Goal: Information Seeking & Learning: Understand process/instructions

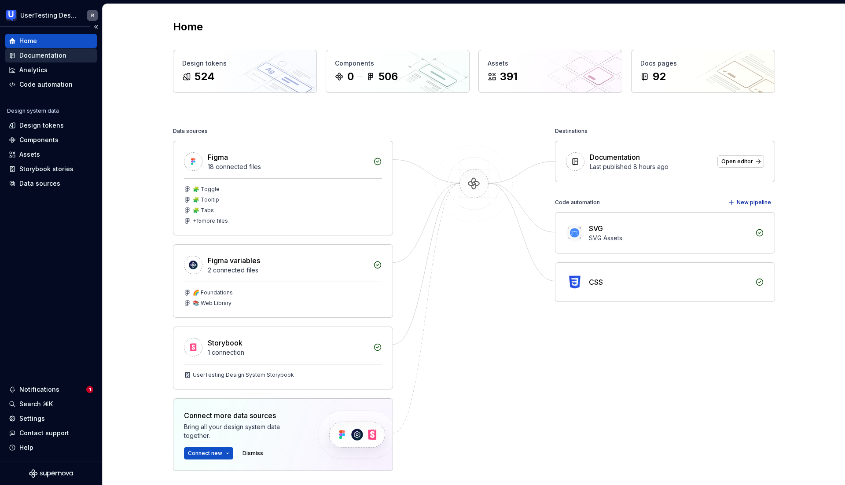
click at [33, 55] on div "Documentation" at bounding box center [42, 55] width 47 height 9
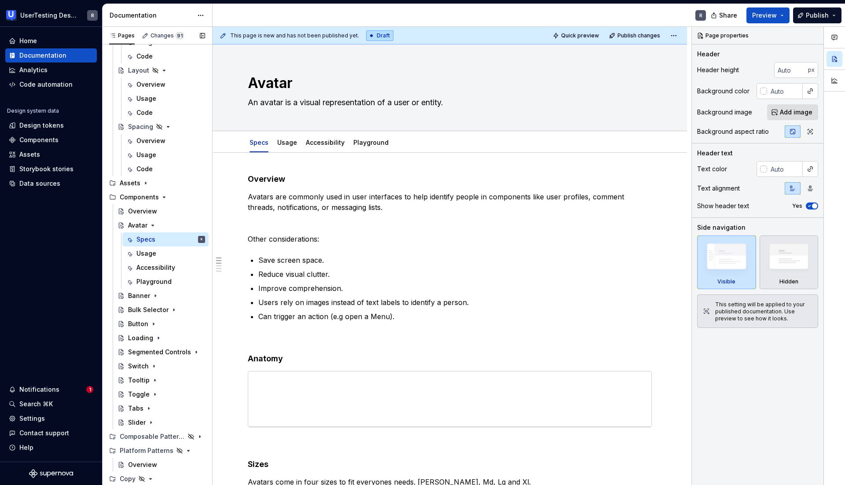
scroll to position [407, 0]
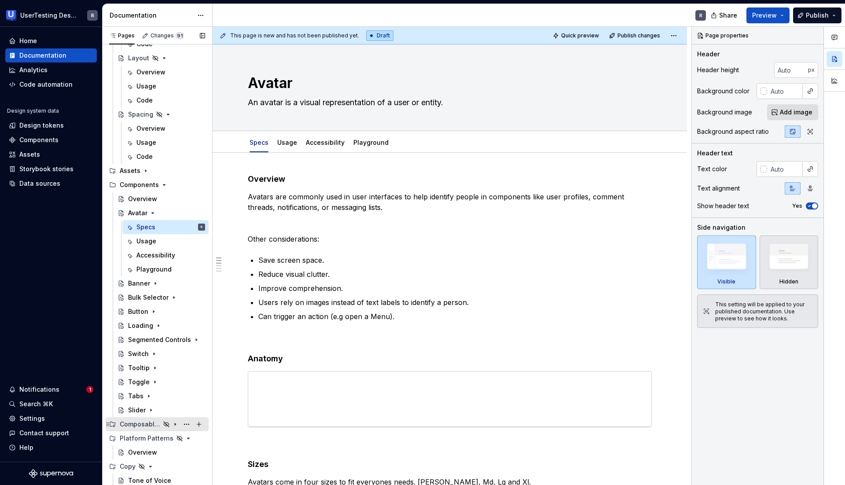
click at [174, 423] on icon "Page tree" at bounding box center [175, 424] width 7 height 7
click at [151, 451] on div "Component Template" at bounding box center [149, 452] width 42 height 9
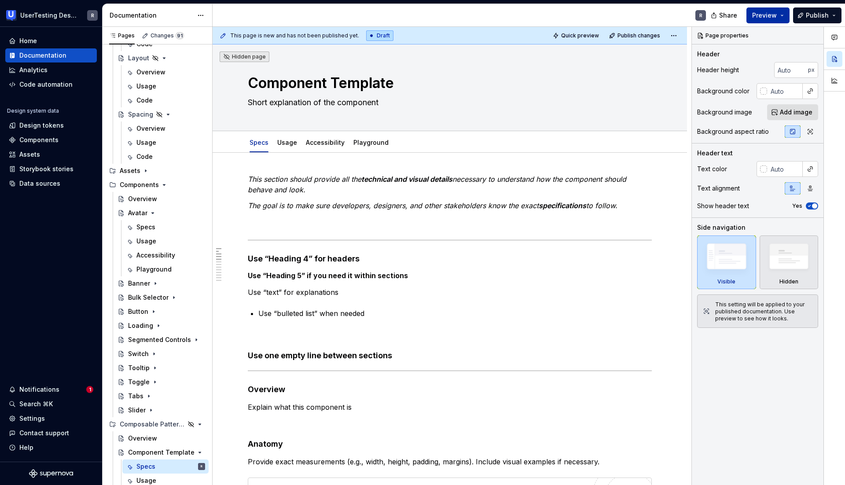
click at [764, 13] on span "Preview" at bounding box center [764, 15] width 25 height 9
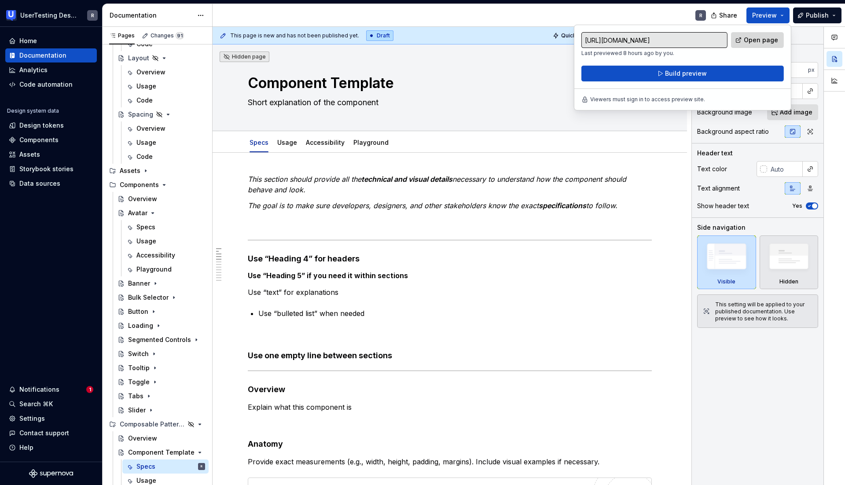
click at [759, 37] on span "Open page" at bounding box center [760, 40] width 34 height 9
type textarea "*"
